Goal: Navigation & Orientation: Find specific page/section

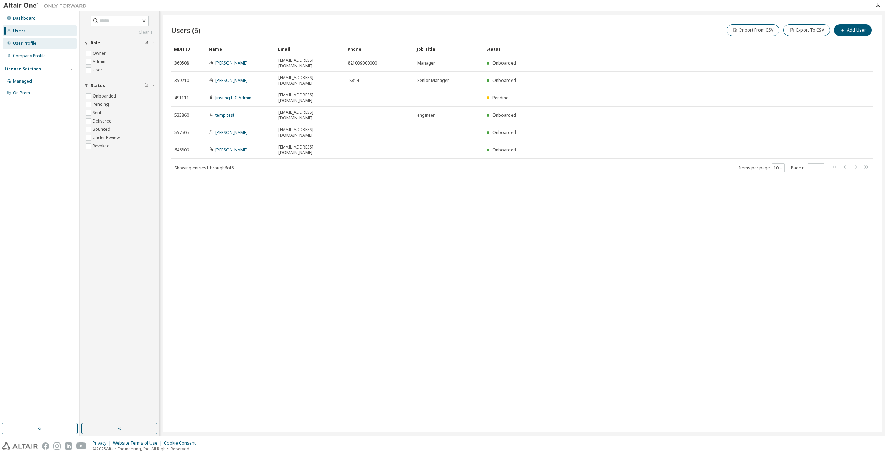
click at [27, 45] on div "User Profile" at bounding box center [25, 44] width 24 height 6
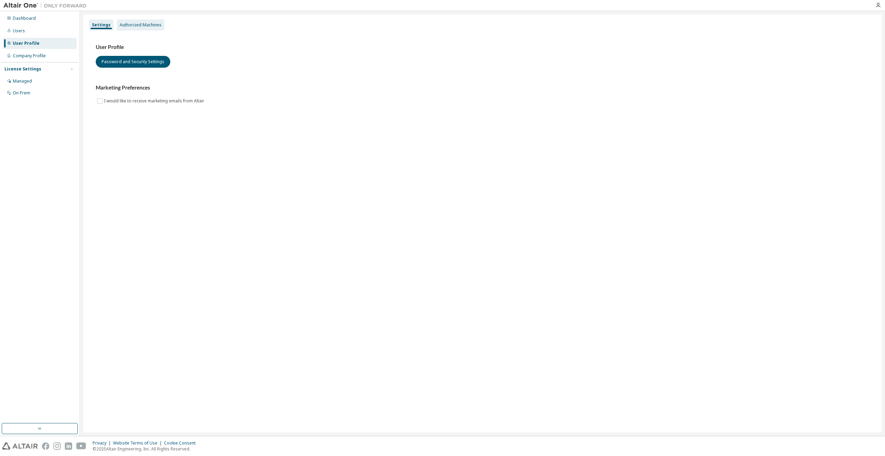
click at [154, 28] on div "Authorized Machines" at bounding box center [141, 24] width 48 height 11
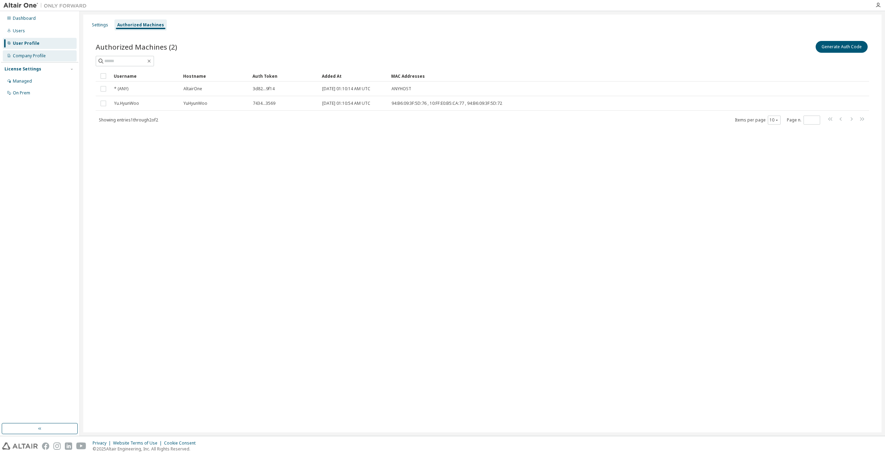
click at [28, 51] on div "Company Profile" at bounding box center [40, 55] width 74 height 11
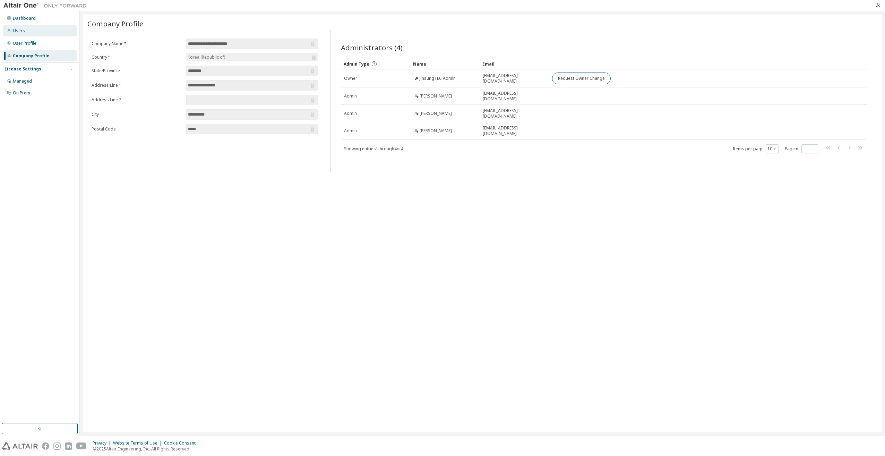
click at [21, 27] on div "Users" at bounding box center [40, 30] width 74 height 11
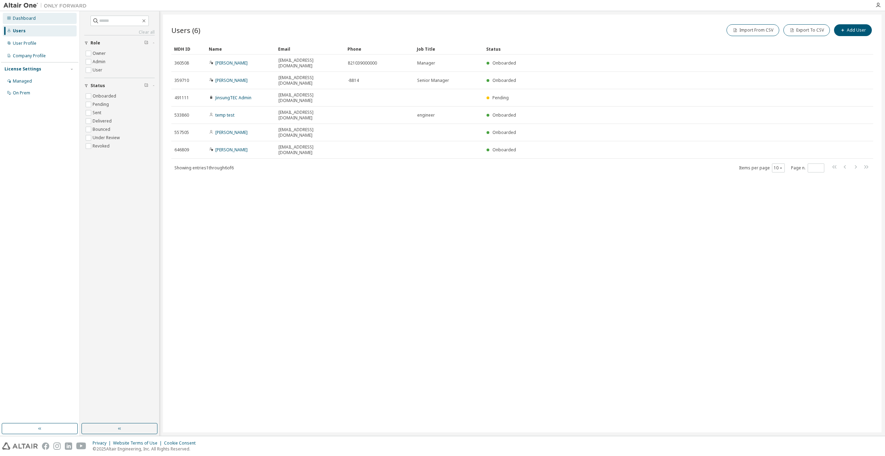
click at [35, 20] on div "Dashboard" at bounding box center [40, 18] width 74 height 11
